Goal: Information Seeking & Learning: Learn about a topic

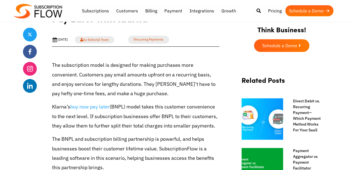
scroll to position [191, 0]
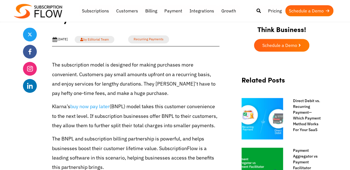
click at [186, 77] on p "The subscription model is designed for making purchases more convenient. Custom…" at bounding box center [135, 79] width 167 height 38
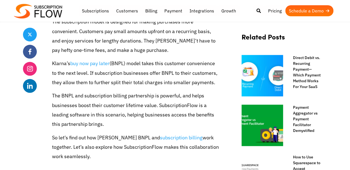
scroll to position [243, 0]
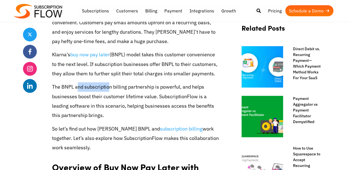
drag, startPoint x: 80, startPoint y: 88, endPoint x: 127, endPoint y: 87, distance: 47.8
click at [115, 87] on p "The BNPL and subscription billing partnership is powerful, and helps businesses…" at bounding box center [135, 101] width 167 height 38
drag, startPoint x: 128, startPoint y: 87, endPoint x: 149, endPoint y: 85, distance: 20.5
click at [129, 88] on p "The BNPL and subscription billing partnership is powerful, and helps businesses…" at bounding box center [135, 101] width 167 height 38
click at [182, 86] on p "The BNPL and subscription billing partnership is powerful, and helps businesses…" at bounding box center [135, 101] width 167 height 38
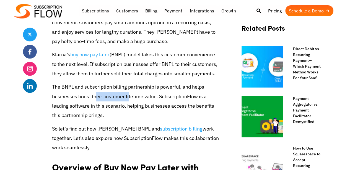
drag, startPoint x: 95, startPoint y: 97, endPoint x: 139, endPoint y: 98, distance: 43.9
click at [130, 98] on p "The BNPL and subscription billing partnership is powerful, and helps businesses…" at bounding box center [135, 101] width 167 height 38
click at [150, 98] on p "The BNPL and subscription billing partnership is powerful, and helps businesses…" at bounding box center [135, 101] width 167 height 38
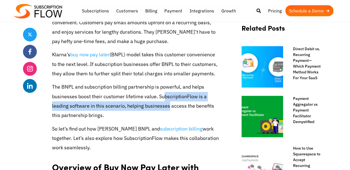
drag, startPoint x: 161, startPoint y: 96, endPoint x: 170, endPoint y: 102, distance: 10.1
click at [168, 102] on p "The BNPL and subscription billing partnership is powerful, and helps businesses…" at bounding box center [135, 101] width 167 height 38
click at [182, 96] on p "The BNPL and subscription billing partnership is powerful, and helps businesses…" at bounding box center [135, 101] width 167 height 38
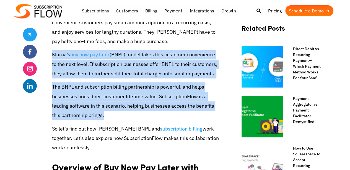
drag, startPoint x: 109, startPoint y: 117, endPoint x: 47, endPoint y: 56, distance: 86.0
copy div "Klarna’s buy now pay later (BNPL) model takes this customer convenience to the …"
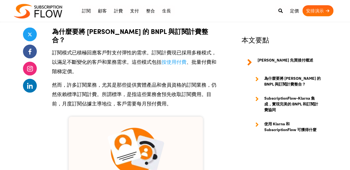
scroll to position [551, 0]
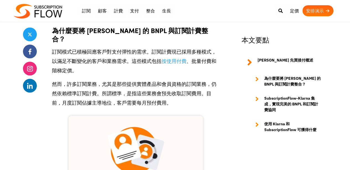
click at [96, 85] on font "然而，許多訂閱業務，尤其是那些提供實體產品和會員資格的訂閱業務，仍然依賴標準訂閱計費。所謂標準，是指這些業務會預先收取訂閱費用。目前，月度訂閱佔據主導地位，客…" at bounding box center [134, 93] width 164 height 25
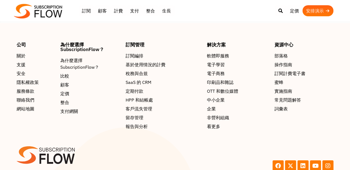
scroll to position [2054, 0]
